Goal: Book appointment/travel/reservation

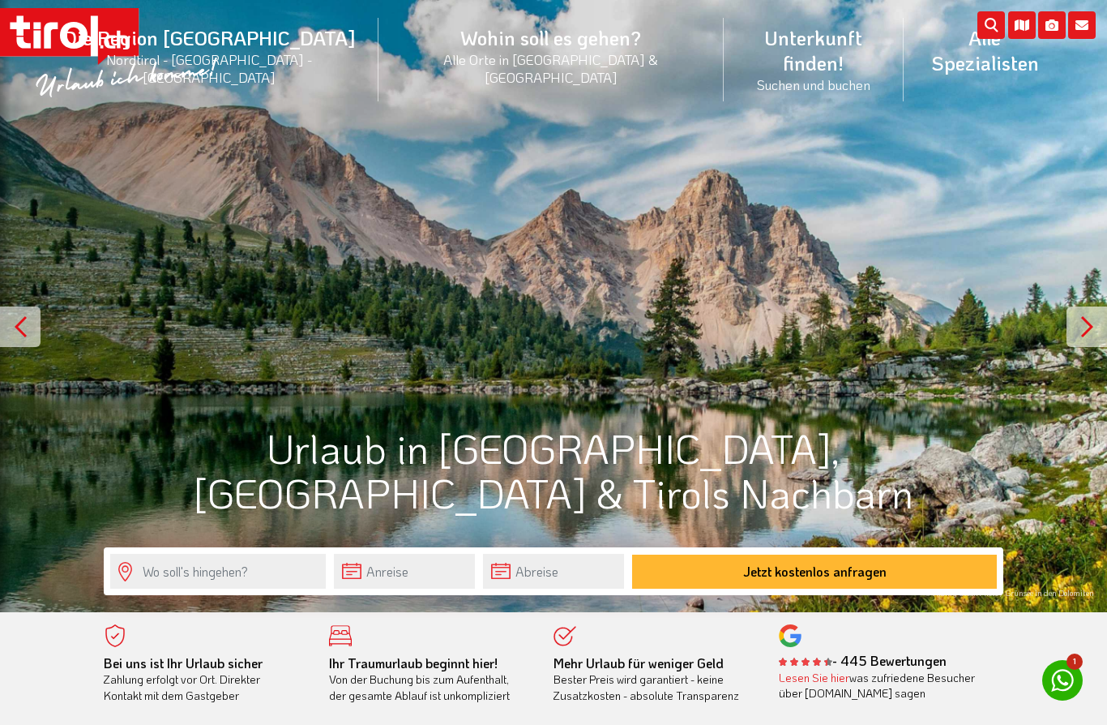
click at [332, 94] on div ".st0{fill:#FFFFFF}.st1{fill:#E31017} Die Region [GEOGRAPHIC_DATA] [GEOGRAPHIC_D…" at bounding box center [553, 61] width 1107 height 123
click at [1090, 332] on div at bounding box center [1087, 326] width 41 height 41
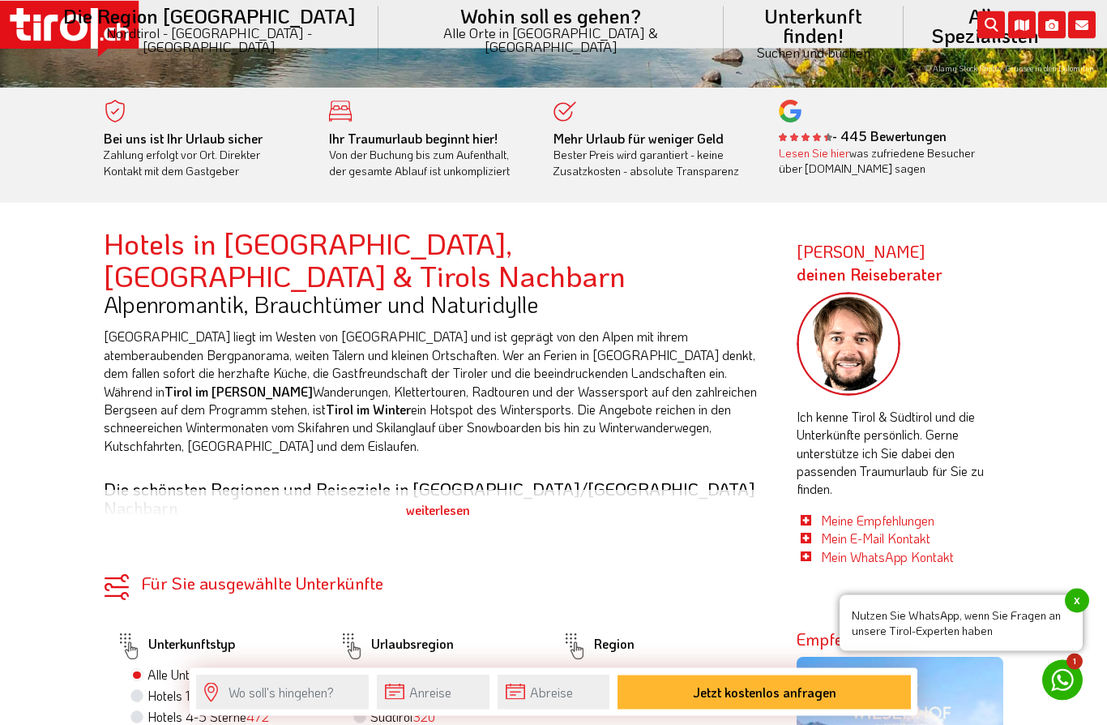
scroll to position [711, 0]
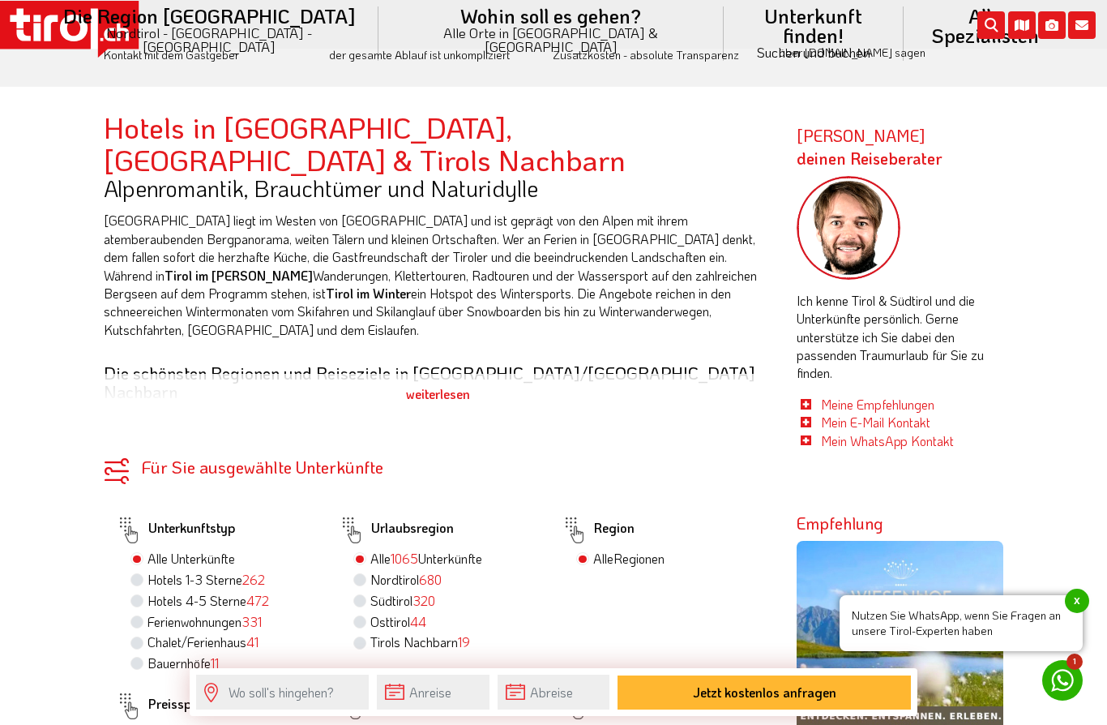
click at [174, 592] on label "Hotels 4-5 Sterne 472" at bounding box center [209, 601] width 122 height 18
click at [144, 595] on input "Hotels 4-5 Sterne 472" at bounding box center [139, 600] width 11 height 11
radio input "true"
click at [148, 633] on label "Chalet/Ferienhaus 41" at bounding box center [203, 642] width 111 height 18
click at [136, 636] on input "Chalet/Ferienhaus 41" at bounding box center [139, 641] width 11 height 11
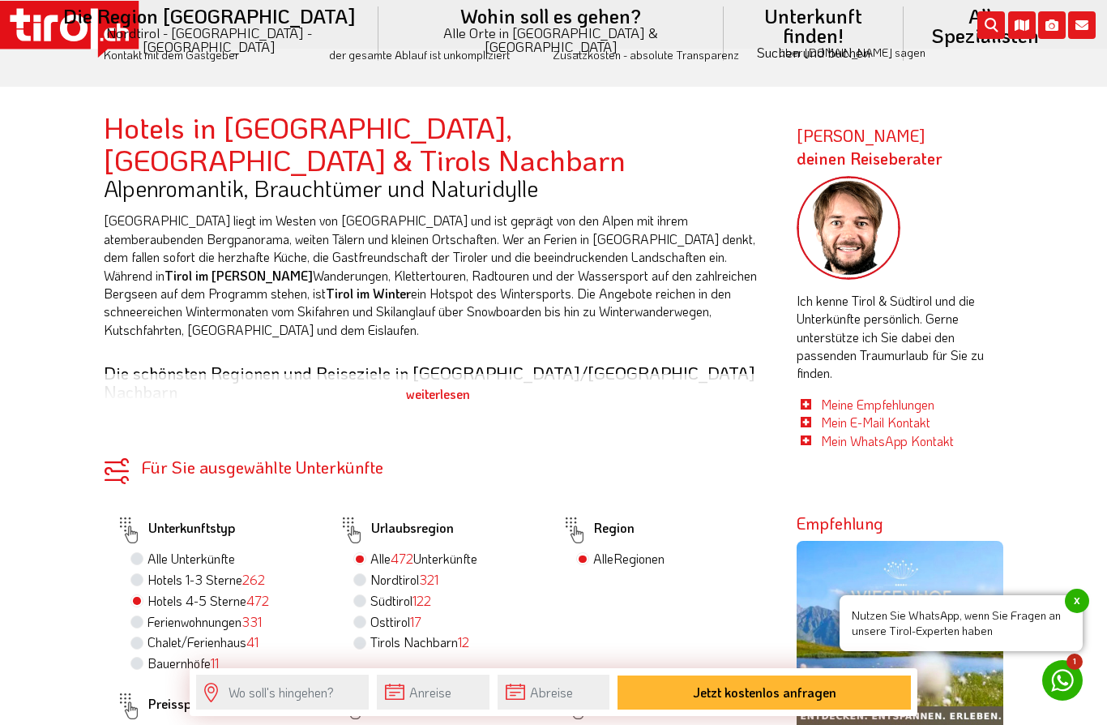
radio input "true"
click at [148, 592] on label "Hotels 4-5 Sterne 472" at bounding box center [209, 601] width 122 height 18
click at [143, 595] on input "Hotels 4-5 Sterne 472" at bounding box center [139, 600] width 11 height 11
radio input "true"
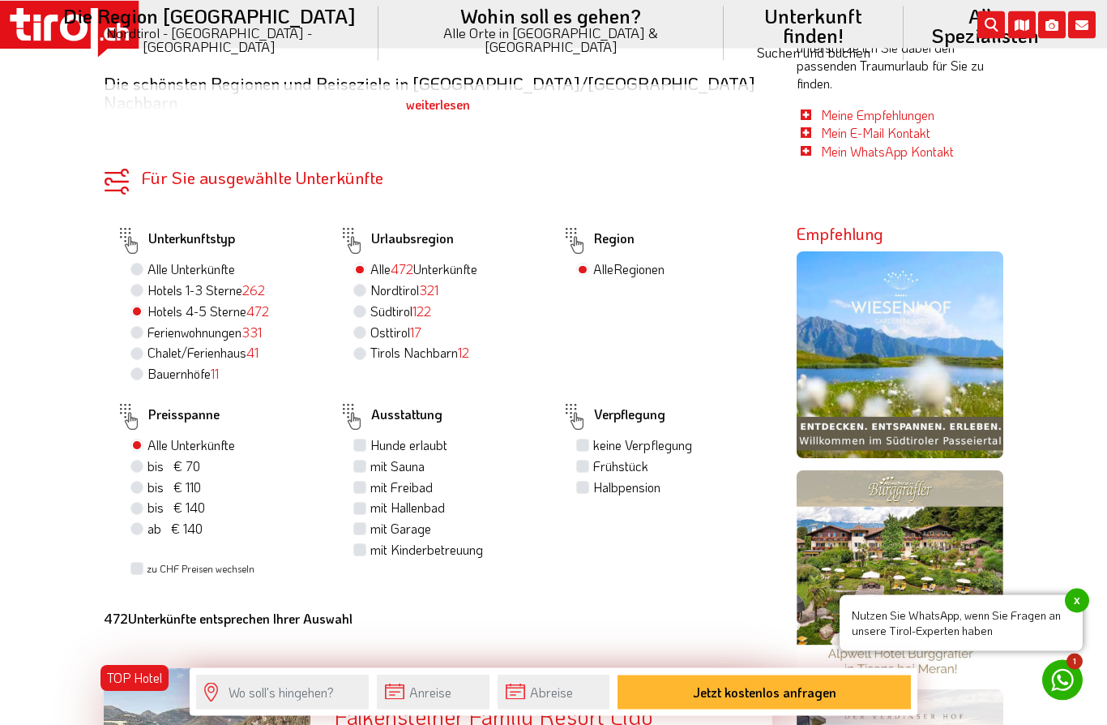
scroll to position [1004, 0]
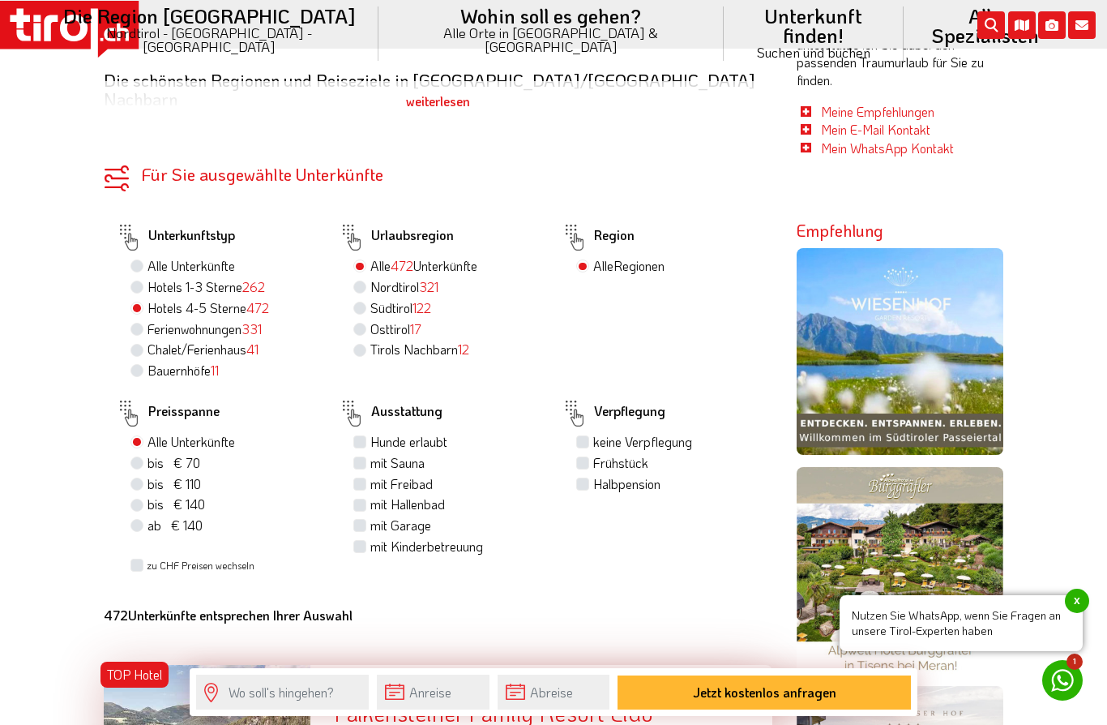
click at [370, 454] on label "mit Sauna" at bounding box center [397, 463] width 54 height 18
click at [360, 457] on input "mit Sauna" at bounding box center [362, 462] width 11 height 11
checkbox input "true"
click at [593, 454] on label "Frühstück" at bounding box center [620, 463] width 55 height 18
click at [587, 457] on input "Frühstück" at bounding box center [585, 462] width 11 height 11
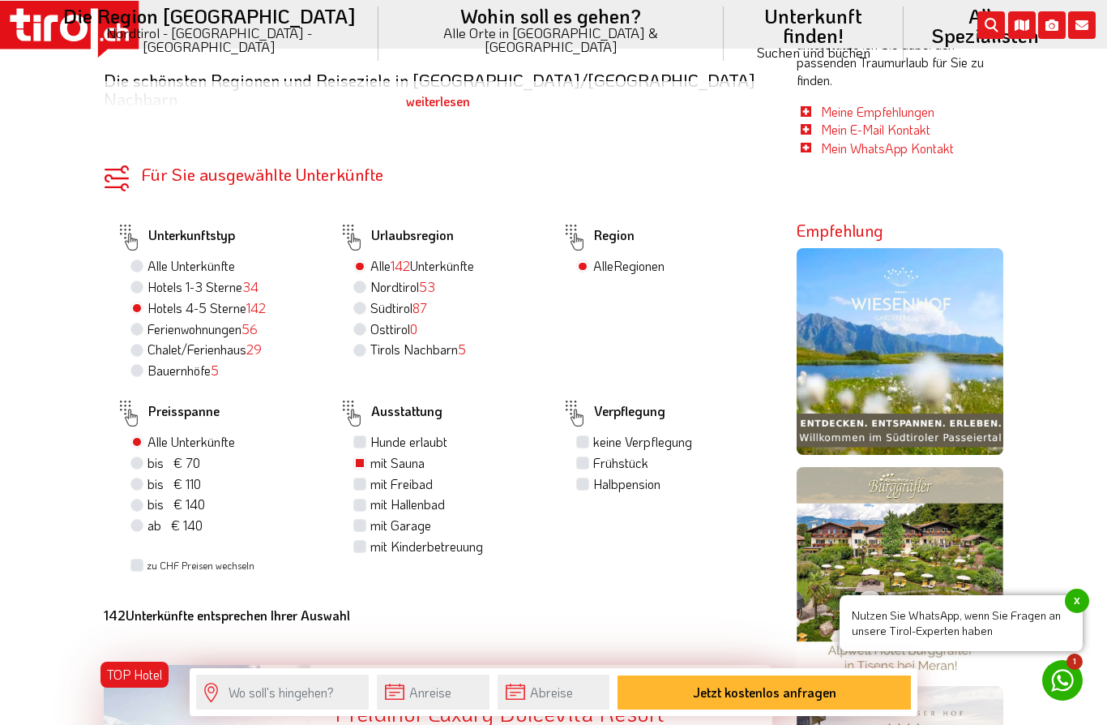
checkbox input "true"
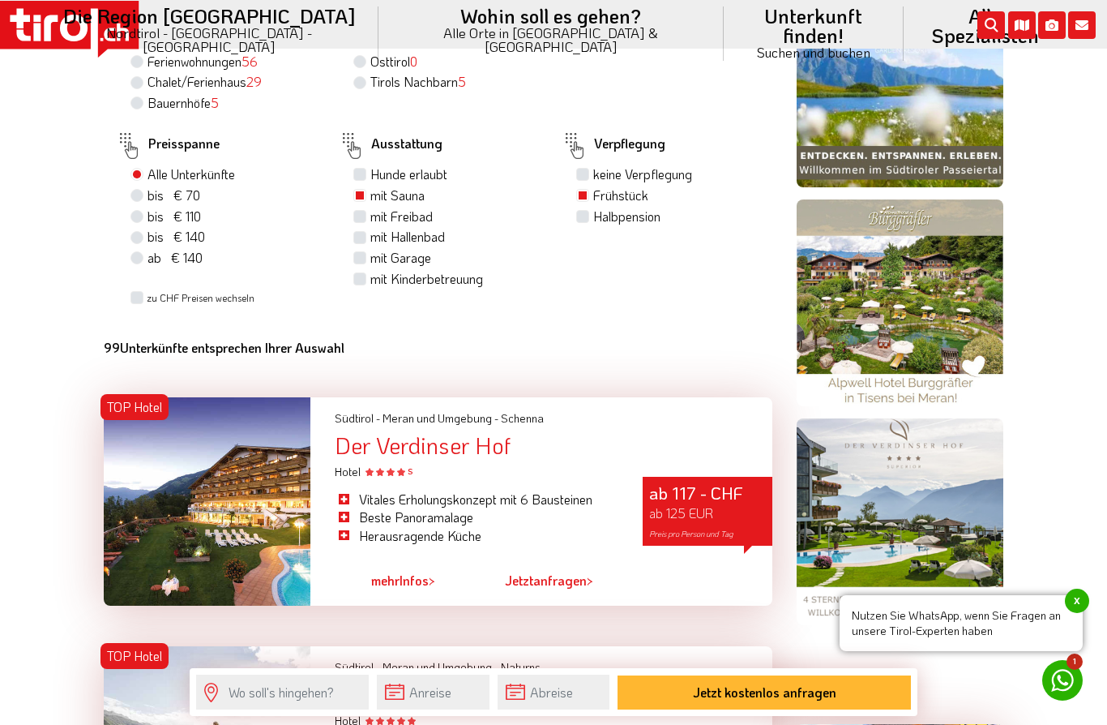
scroll to position [1140, 0]
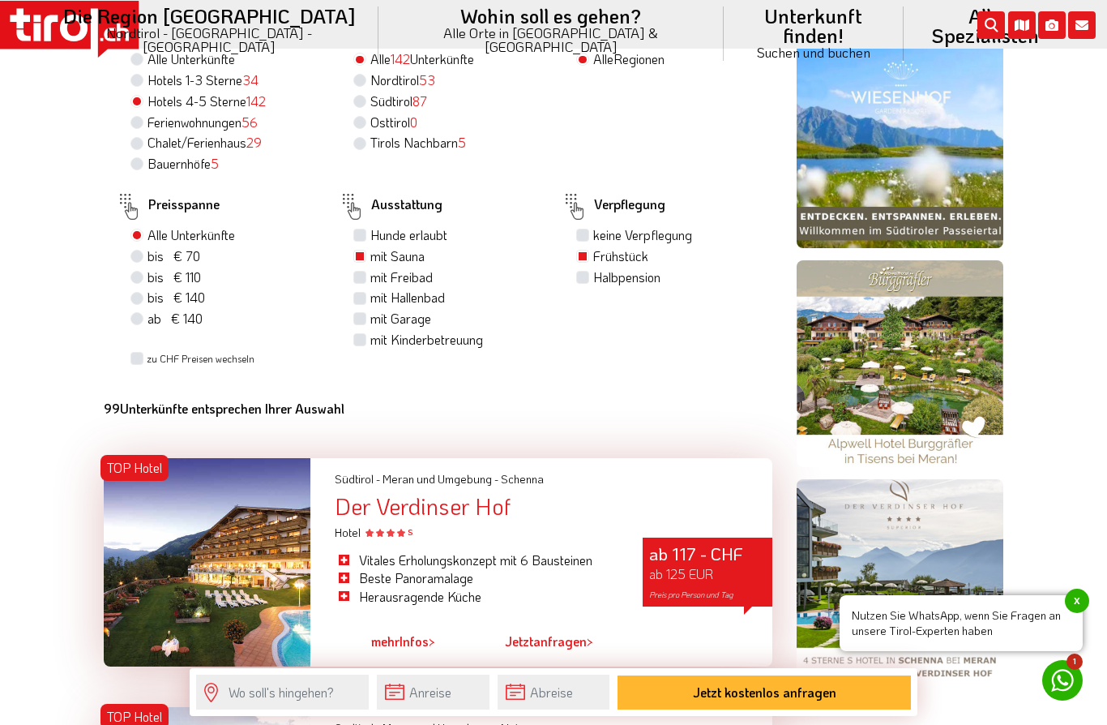
click at [148, 134] on label "Chalet/Ferienhaus 29" at bounding box center [205, 143] width 114 height 18
click at [139, 137] on input "Chalet/Ferienhaus 29" at bounding box center [139, 142] width 11 height 11
radio input "true"
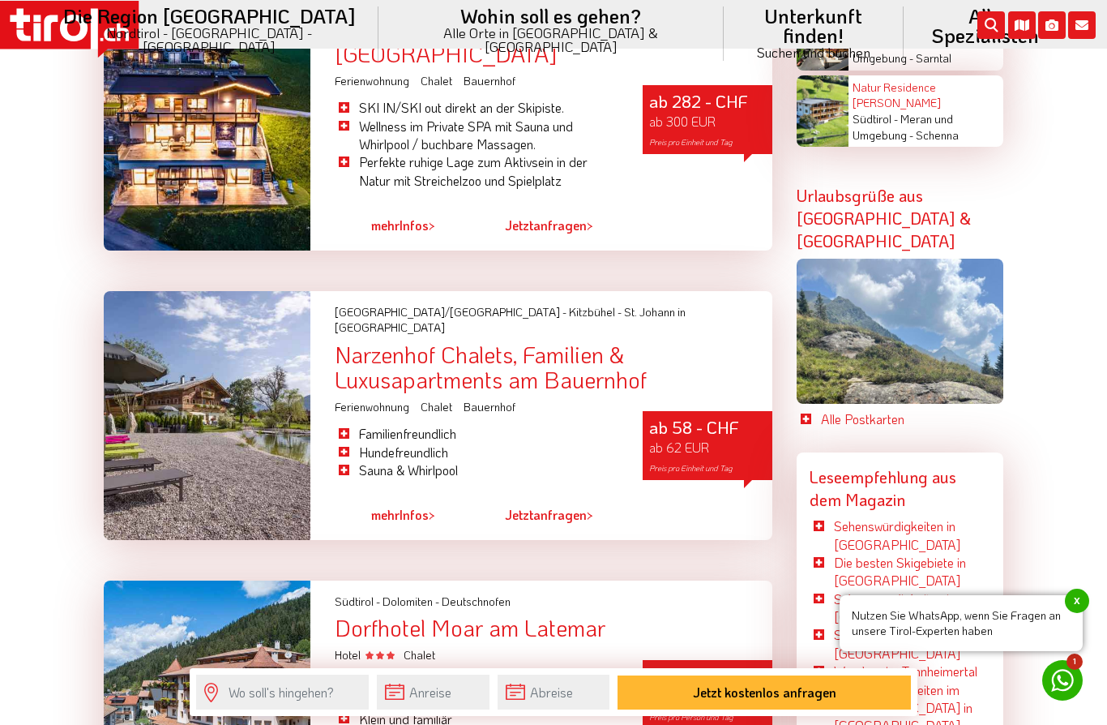
scroll to position [3972, 0]
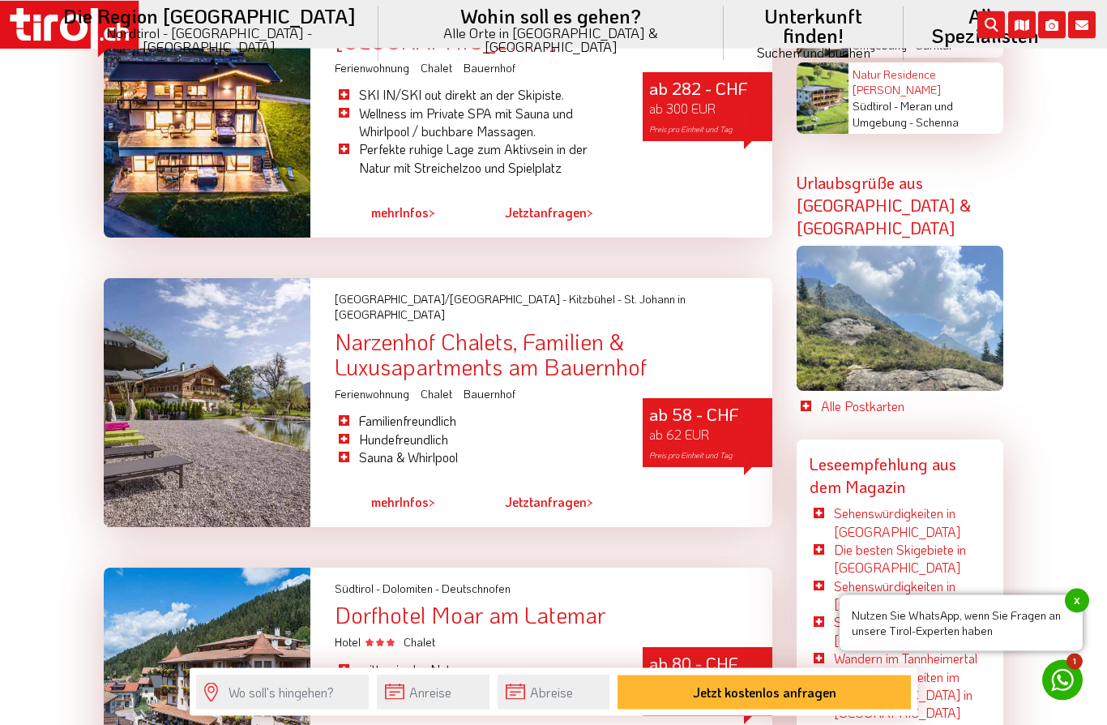
click at [883, 246] on div at bounding box center [900, 318] width 207 height 145
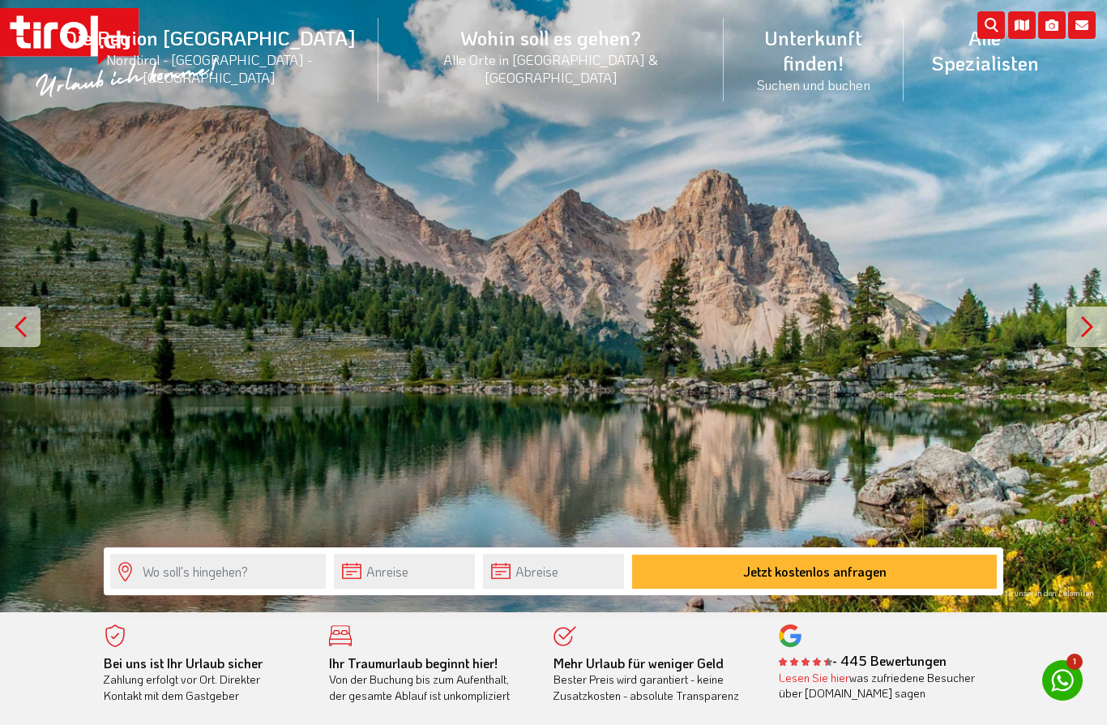
click at [1084, 338] on div at bounding box center [1087, 326] width 41 height 41
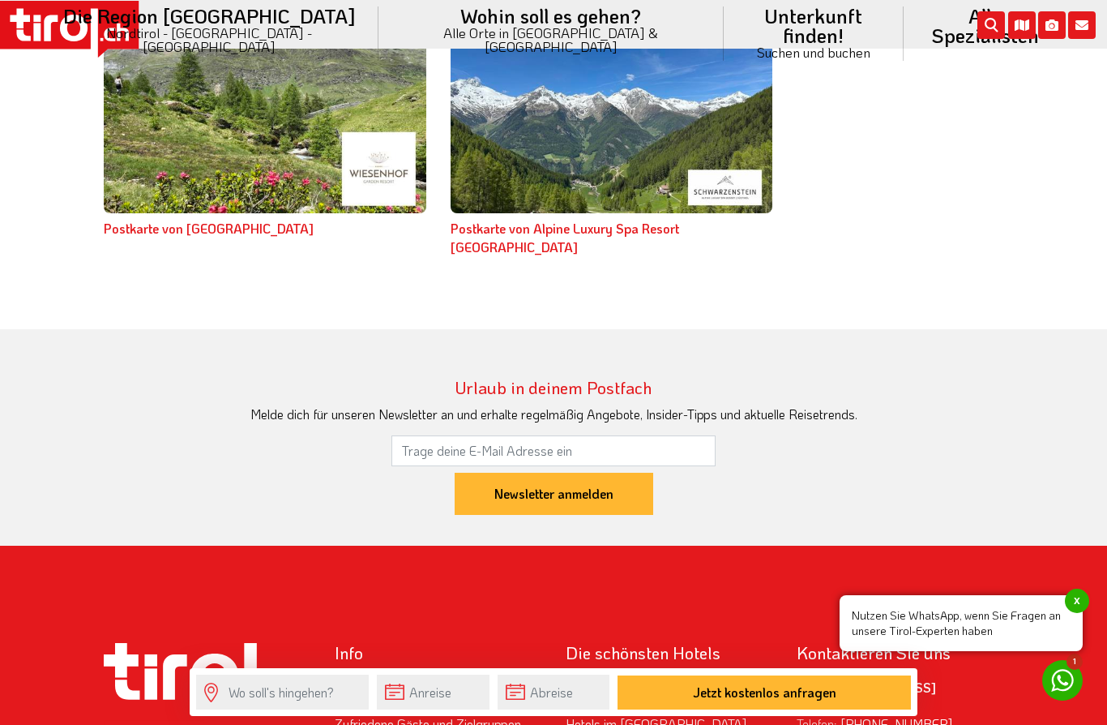
scroll to position [5076, 0]
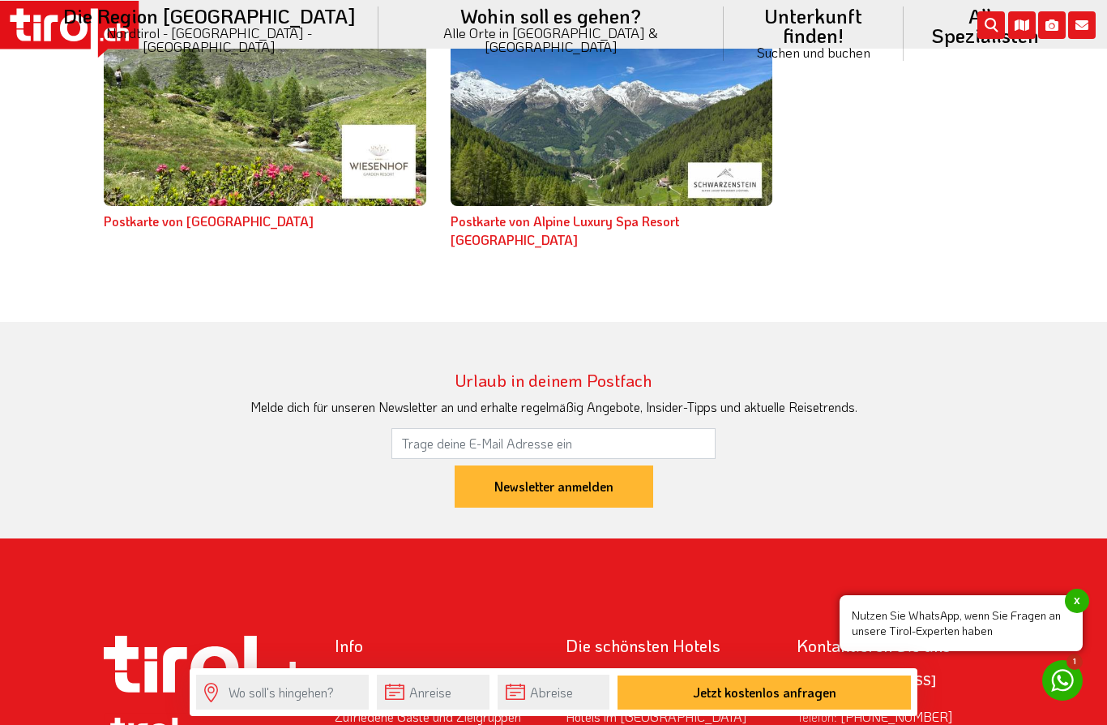
click at [904, 19] on li "Alle Spezialisten Spezialisten Südtirol Luxushotels Familienhotels Wellnesshote…" at bounding box center [985, 33] width 163 height 67
click at [905, 108] on link "Spezialisten Tirol" at bounding box center [985, 124] width 161 height 33
click at [904, 3] on li "Alle Spezialisten Spezialisten Südtirol Luxushotels Familienhotels Wellnesshote…" at bounding box center [985, 33] width 163 height 67
click at [904, 33] on li "Alle Spezialisten Spezialisten Südtirol Luxushotels Familienhotels Wellnesshote…" at bounding box center [985, 33] width 163 height 67
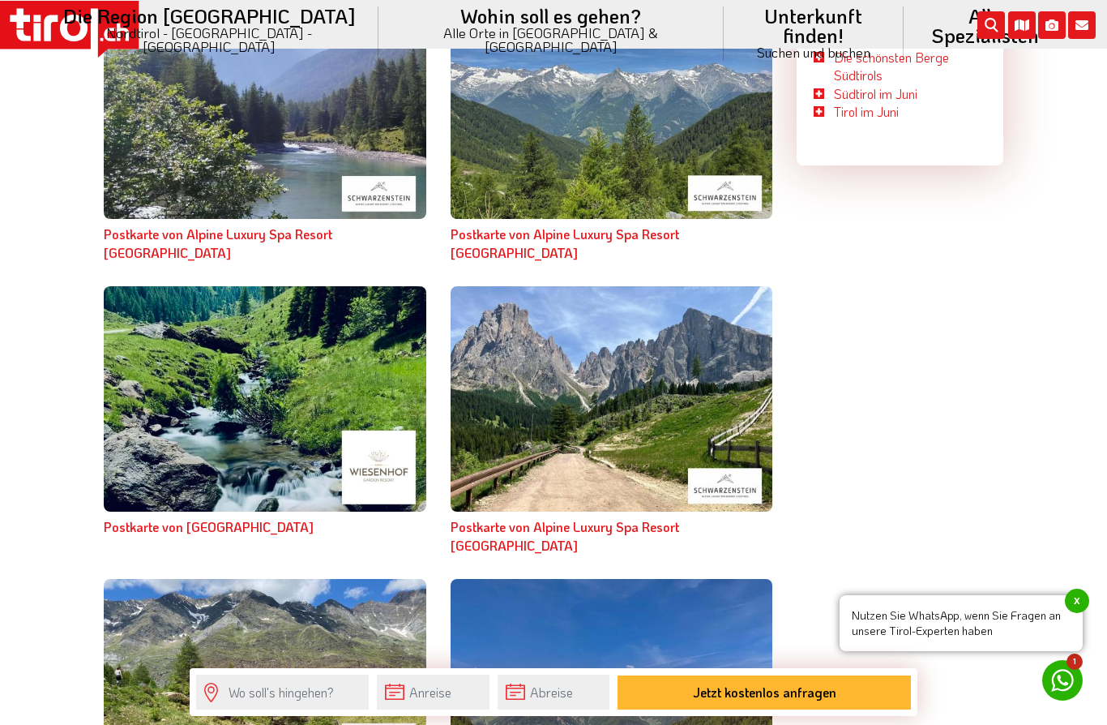
scroll to position [4305, 0]
